Goal: Information Seeking & Learning: Check status

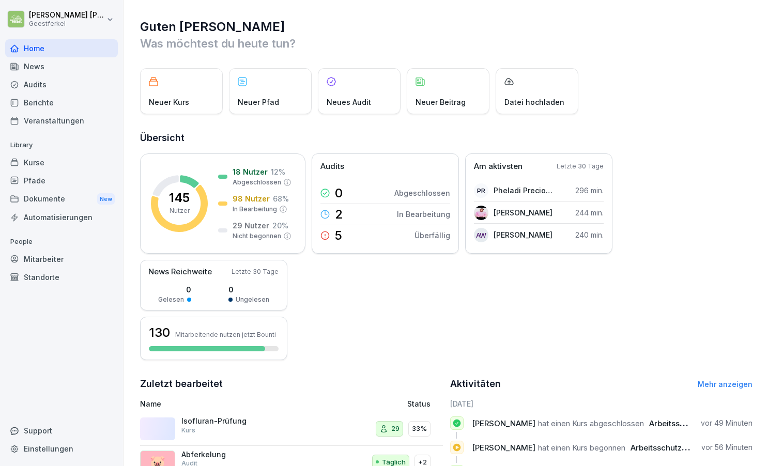
click at [39, 259] on div "Mitarbeiter" at bounding box center [61, 259] width 113 height 18
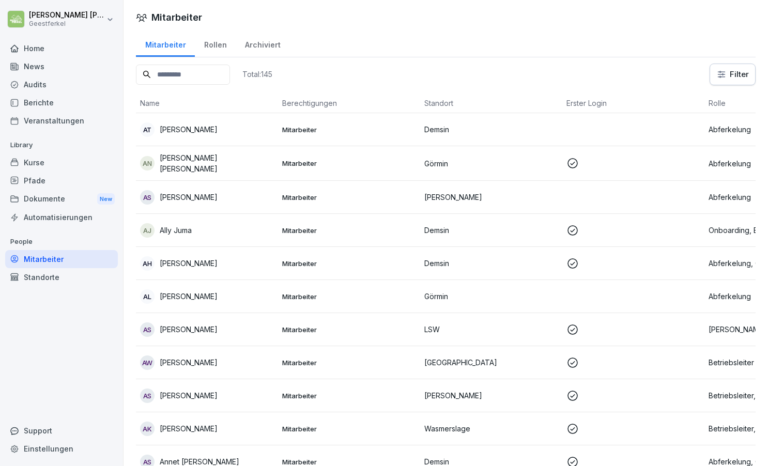
click at [182, 73] on input at bounding box center [183, 75] width 94 height 20
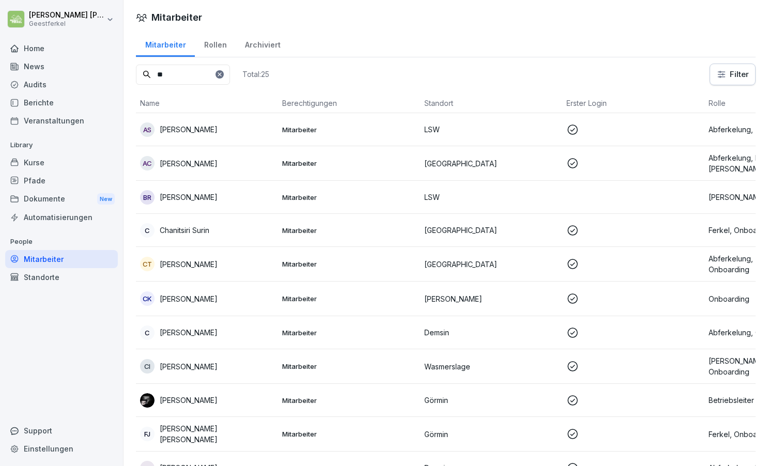
click at [207, 297] on div "CK [PERSON_NAME]" at bounding box center [207, 299] width 134 height 14
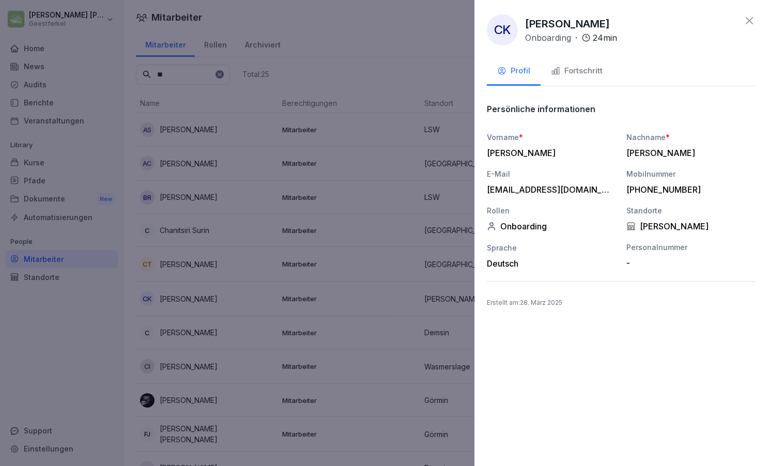
click at [584, 70] on div "Fortschritt" at bounding box center [577, 71] width 52 height 12
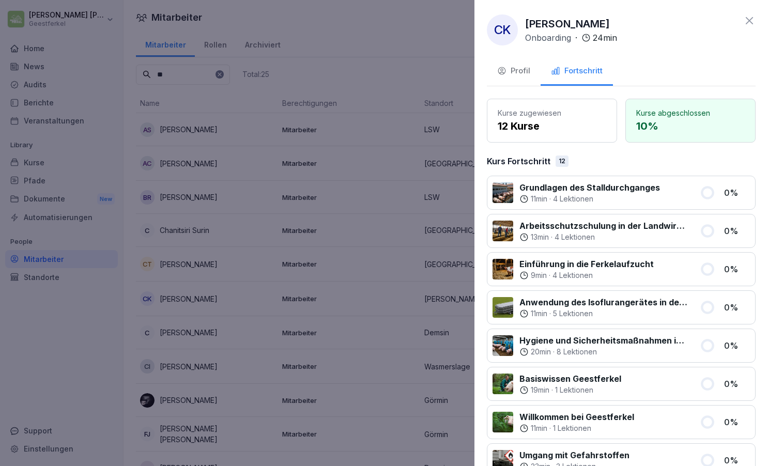
click at [510, 68] on div "Profil" at bounding box center [513, 71] width 33 height 12
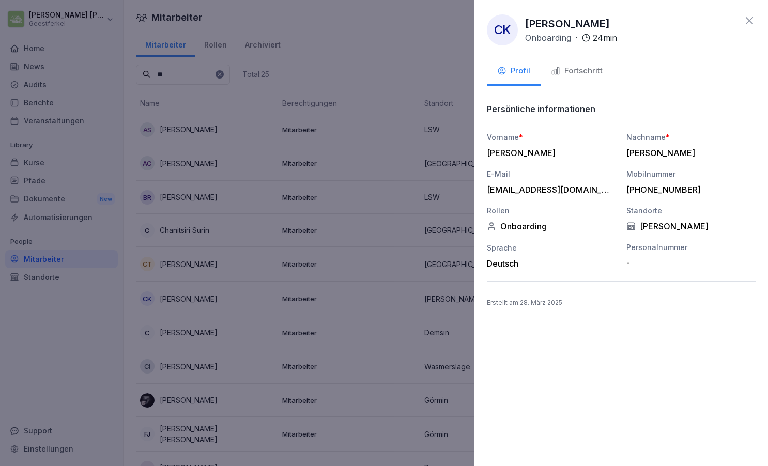
click at [751, 21] on icon at bounding box center [750, 20] width 12 height 12
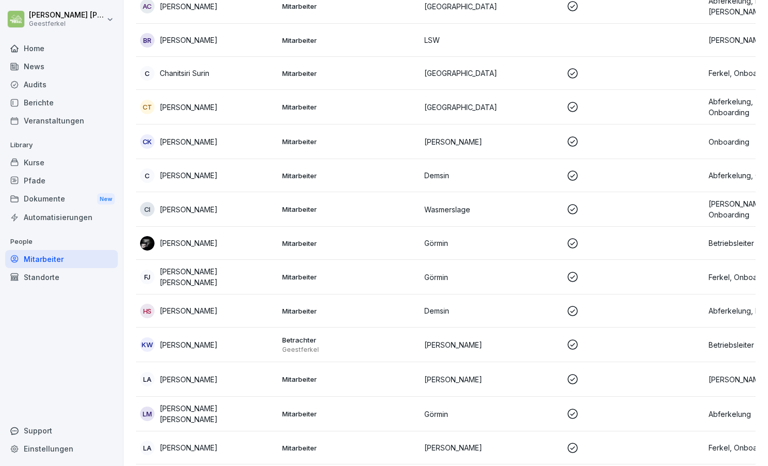
scroll to position [155, 0]
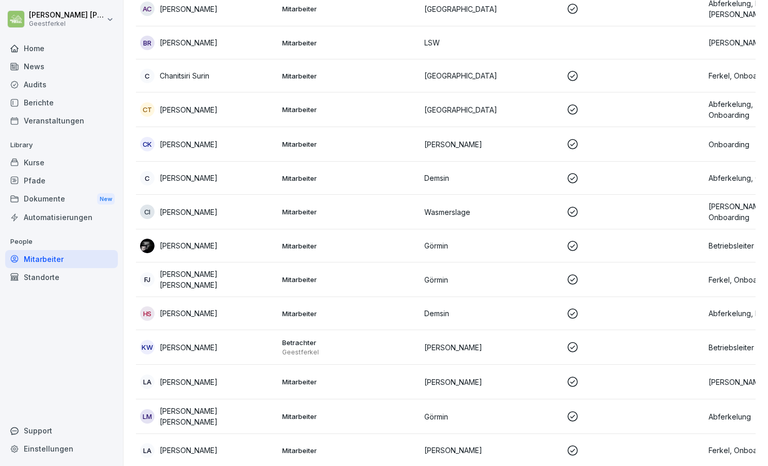
click at [227, 142] on div "CK [PERSON_NAME]" at bounding box center [207, 144] width 134 height 14
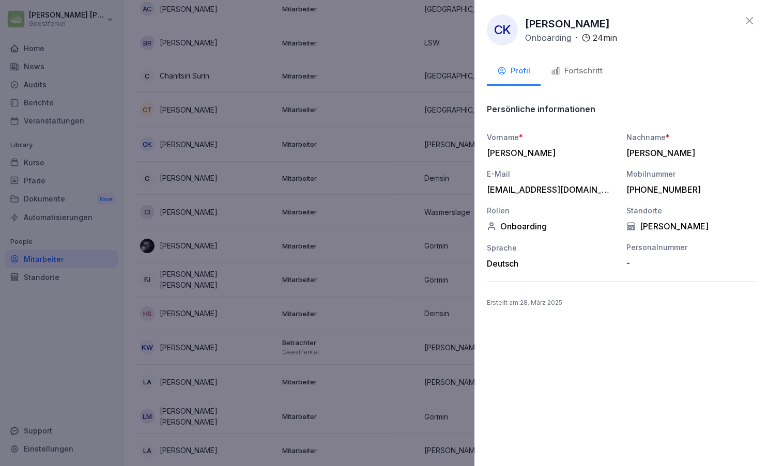
click at [582, 70] on div "Fortschritt" at bounding box center [577, 71] width 52 height 12
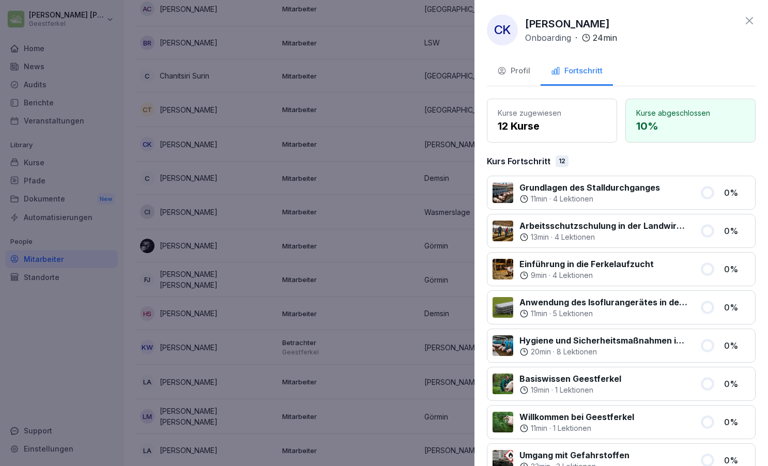
click at [514, 66] on div "Profil" at bounding box center [513, 71] width 33 height 12
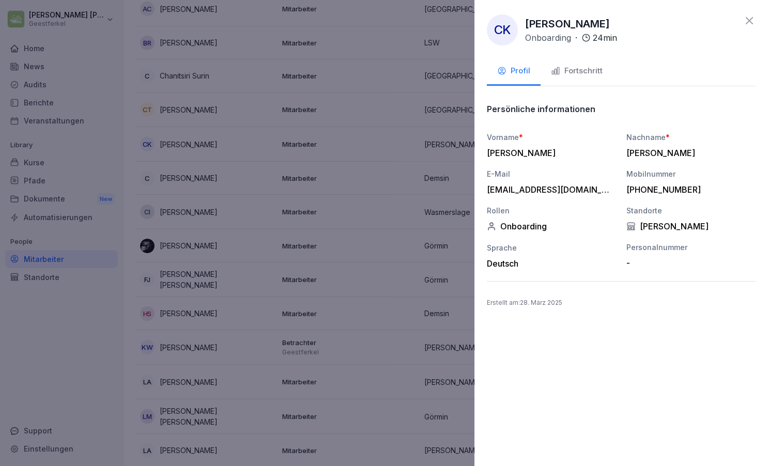
click at [575, 75] on div "Fortschritt" at bounding box center [577, 71] width 52 height 12
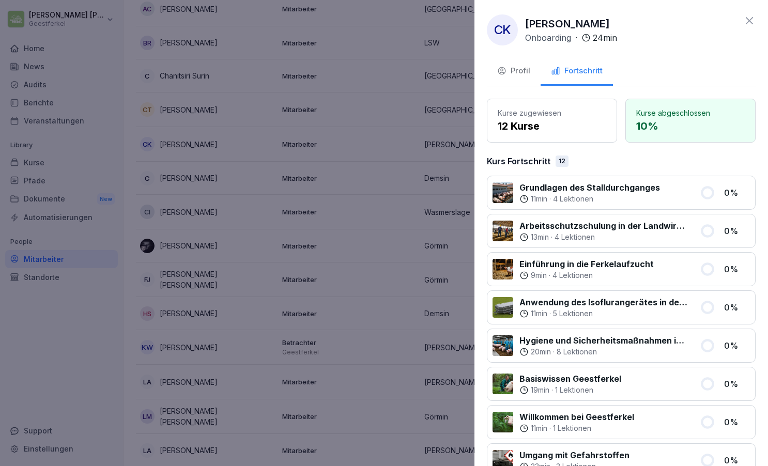
scroll to position [0, 0]
click at [757, 23] on div "CK [PERSON_NAME] Onboarding · 24 min Profil Fortschritt Kurse zugewiesen 12 Kur…" at bounding box center [622, 233] width 294 height 466
click at [750, 22] on icon at bounding box center [750, 20] width 12 height 12
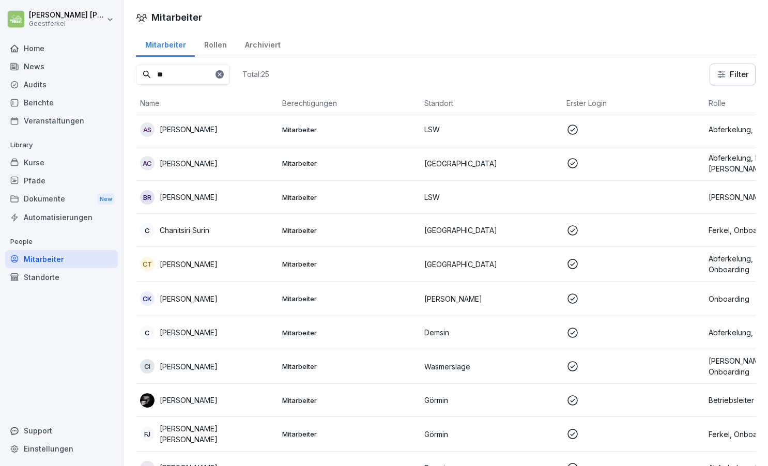
click at [174, 78] on input "**" at bounding box center [183, 75] width 94 height 20
type input "*"
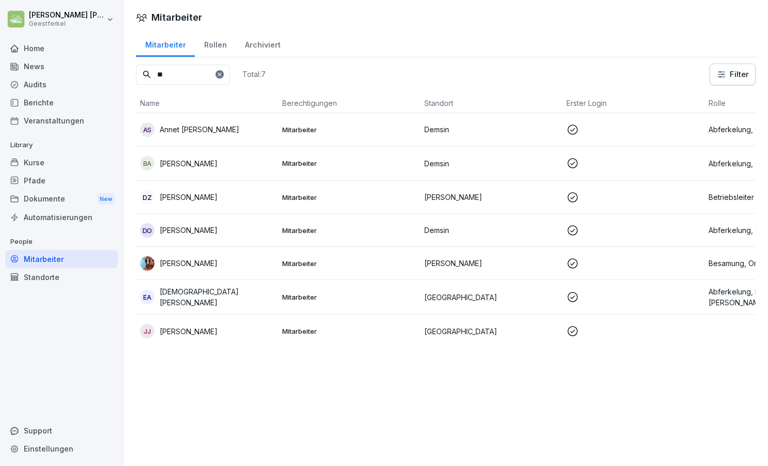
type input "**"
click at [191, 265] on p "[PERSON_NAME]" at bounding box center [189, 263] width 58 height 11
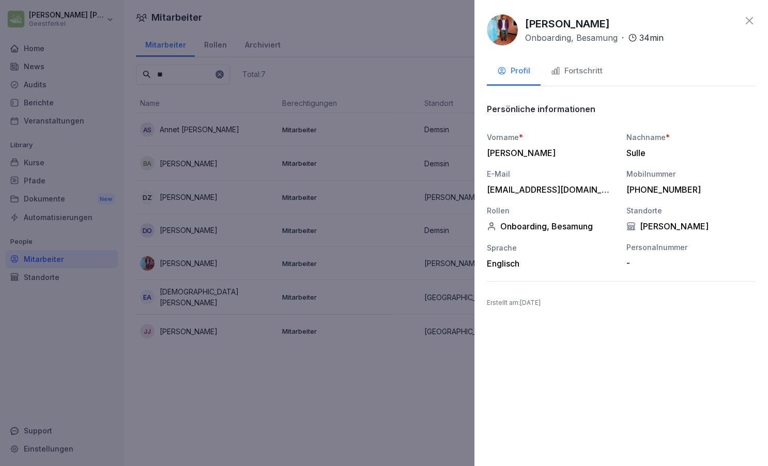
click at [592, 69] on div "Fortschritt" at bounding box center [577, 71] width 52 height 12
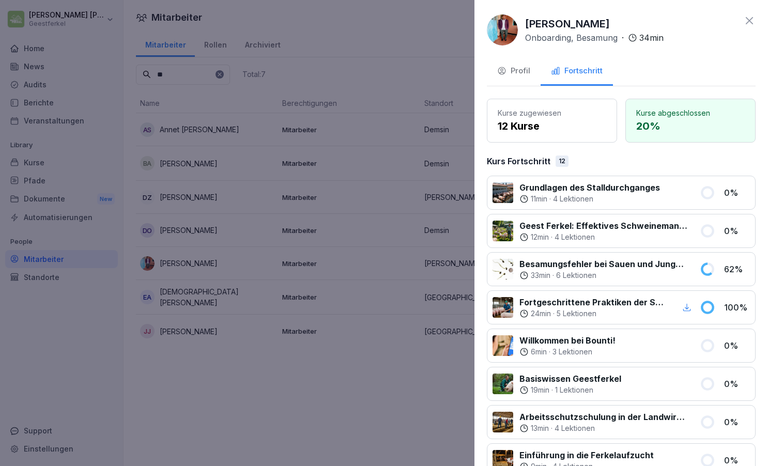
click at [524, 73] on div "Profil" at bounding box center [513, 71] width 33 height 12
